Goal: Check status: Check status

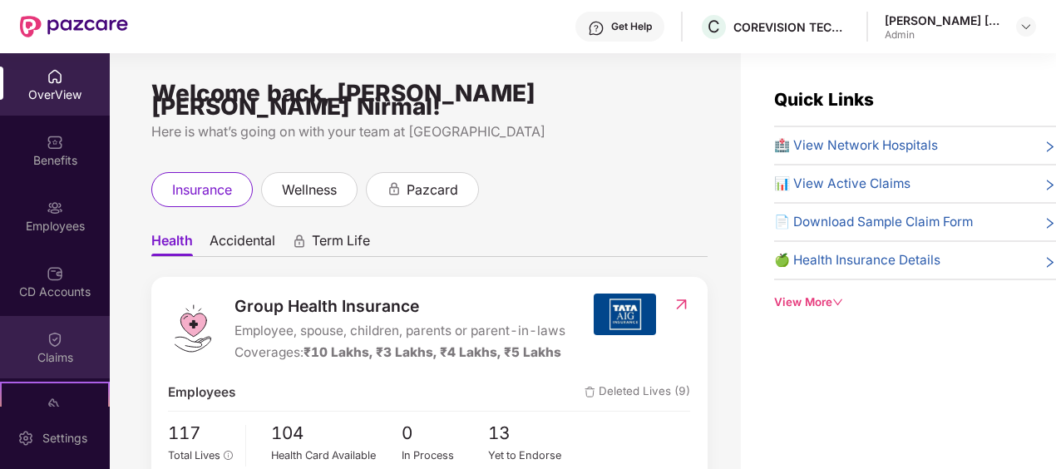
click at [75, 356] on div "Claims" at bounding box center [55, 357] width 110 height 17
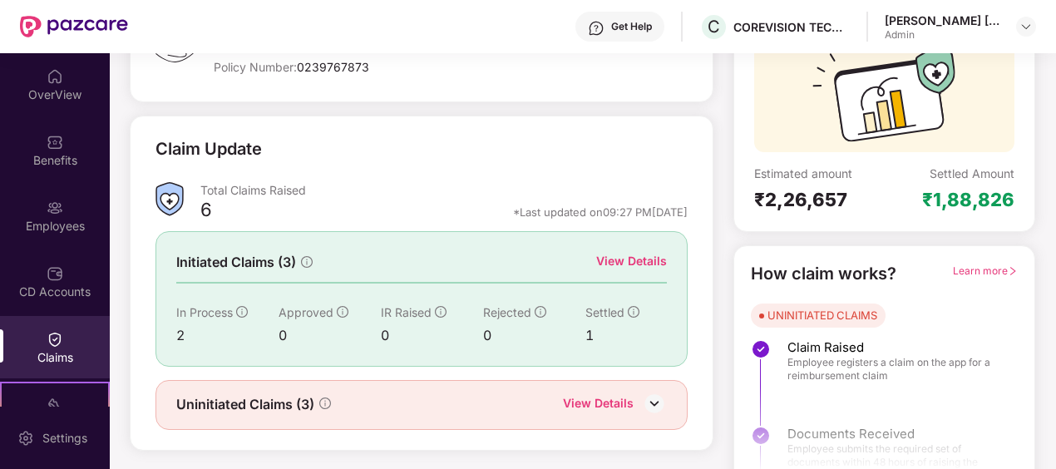
scroll to position [181, 0]
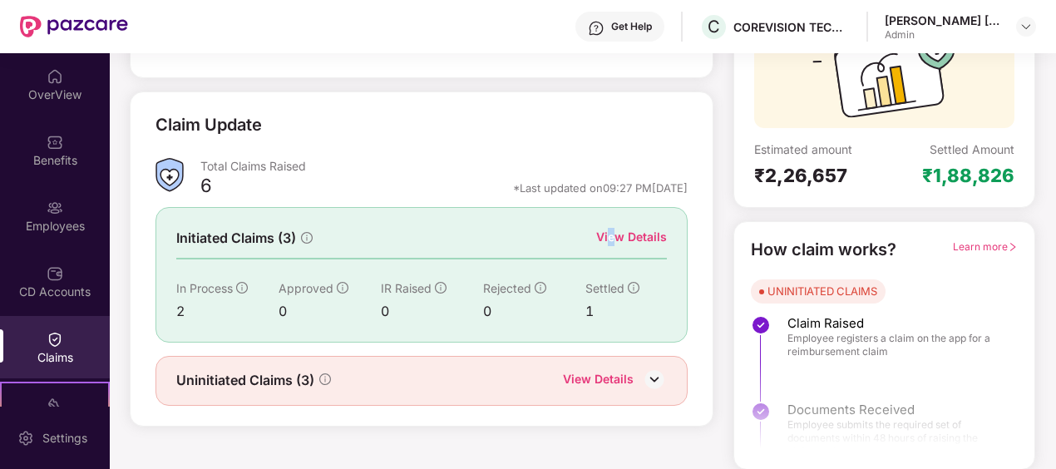
click at [612, 233] on div "View Details" at bounding box center [631, 237] width 71 height 18
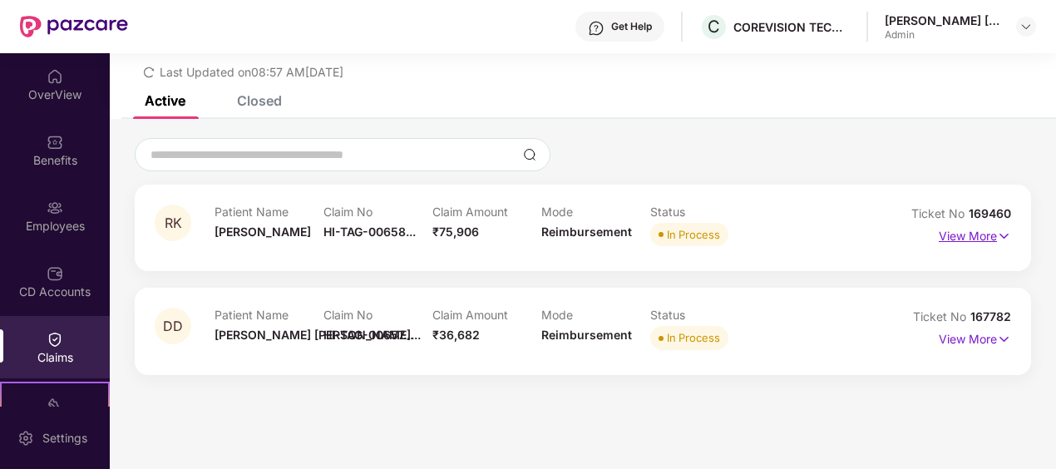
click at [982, 232] on p "View More" at bounding box center [975, 234] width 72 height 22
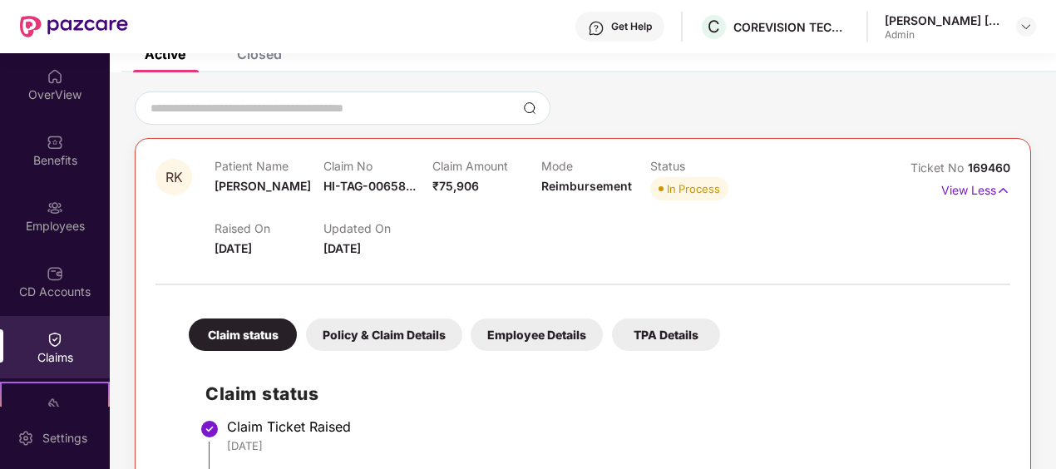
scroll to position [0, 0]
